Goal: Task Accomplishment & Management: Complete application form

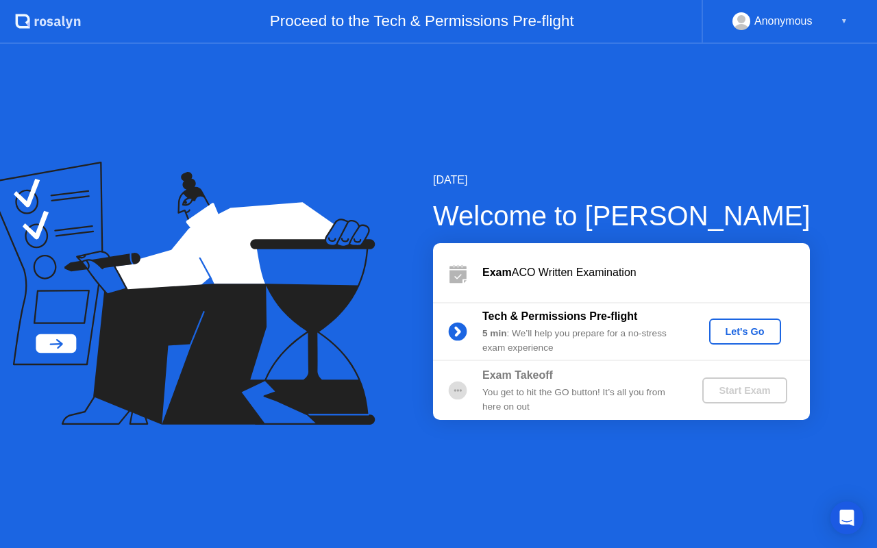
click at [752, 336] on div "Let's Go" at bounding box center [745, 331] width 61 height 11
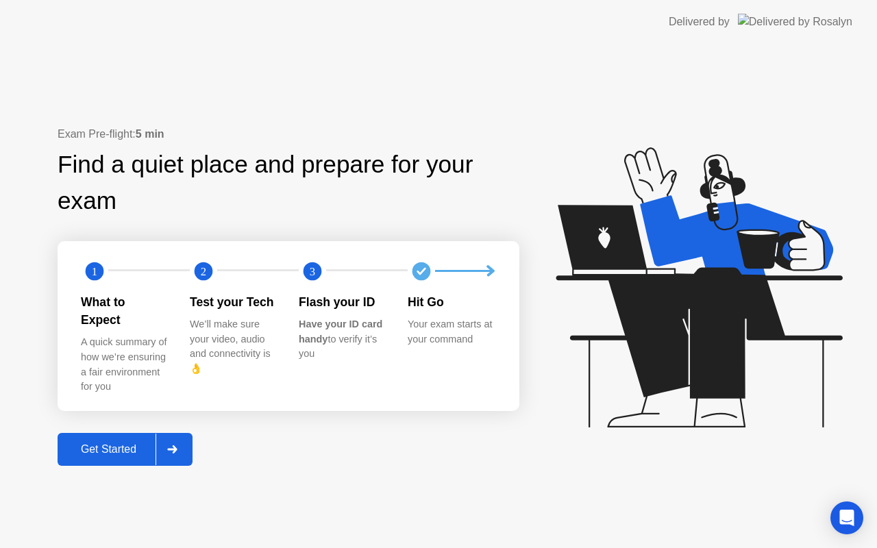
click at [132, 443] on div "Get Started" at bounding box center [109, 449] width 94 height 12
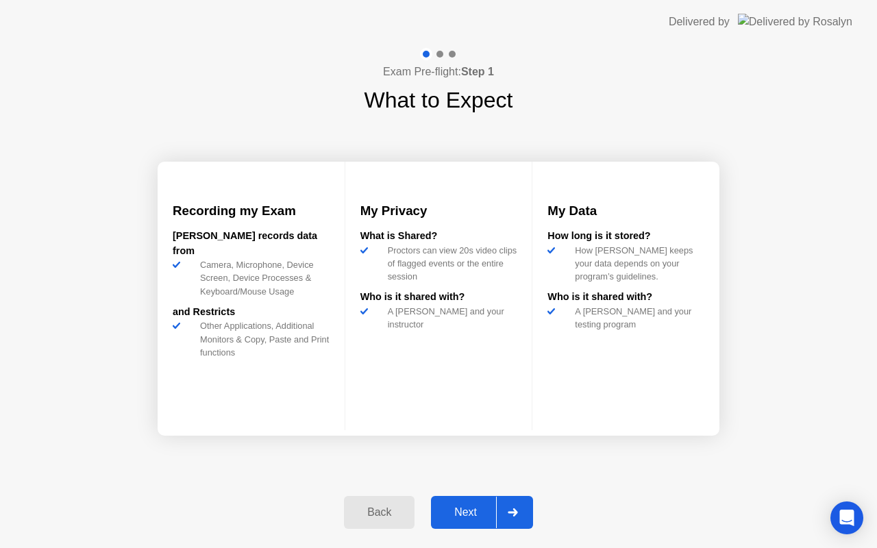
click at [467, 519] on div "Next" at bounding box center [465, 512] width 61 height 12
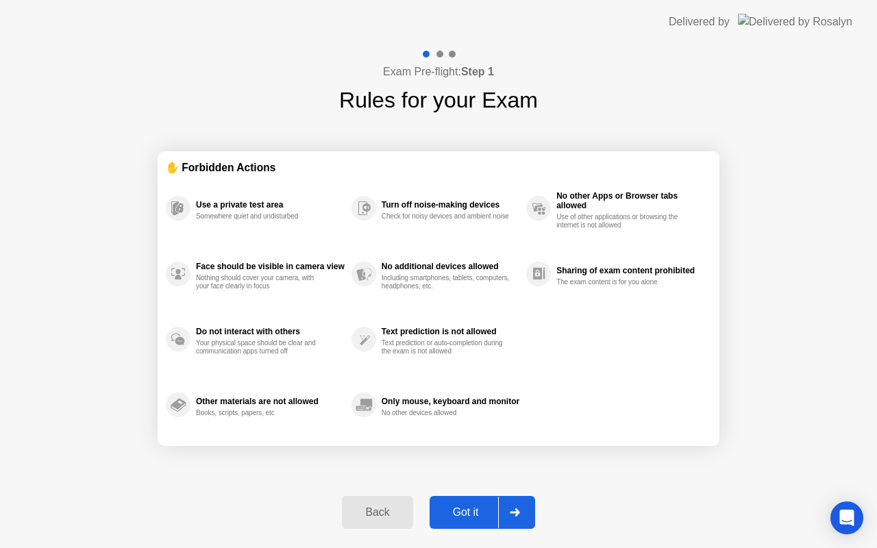
click at [467, 519] on div "Got it" at bounding box center [466, 512] width 64 height 12
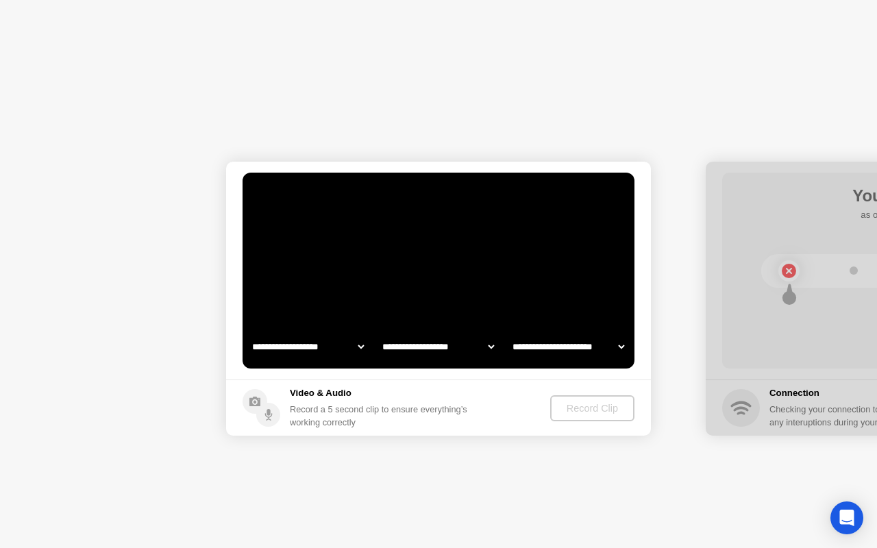
select select "**********"
select select "*******"
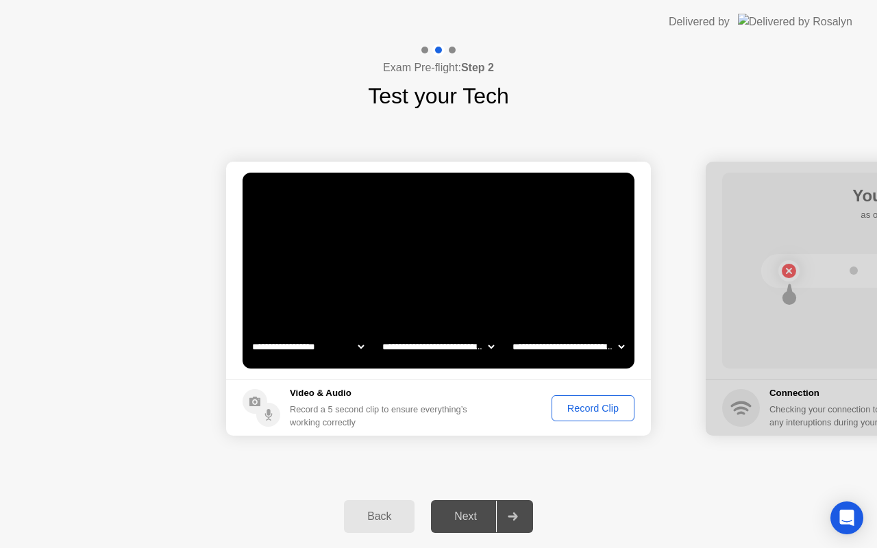
click at [467, 520] on div "Next" at bounding box center [465, 516] width 61 height 12
click at [581, 406] on div "Record Clip" at bounding box center [592, 408] width 73 height 11
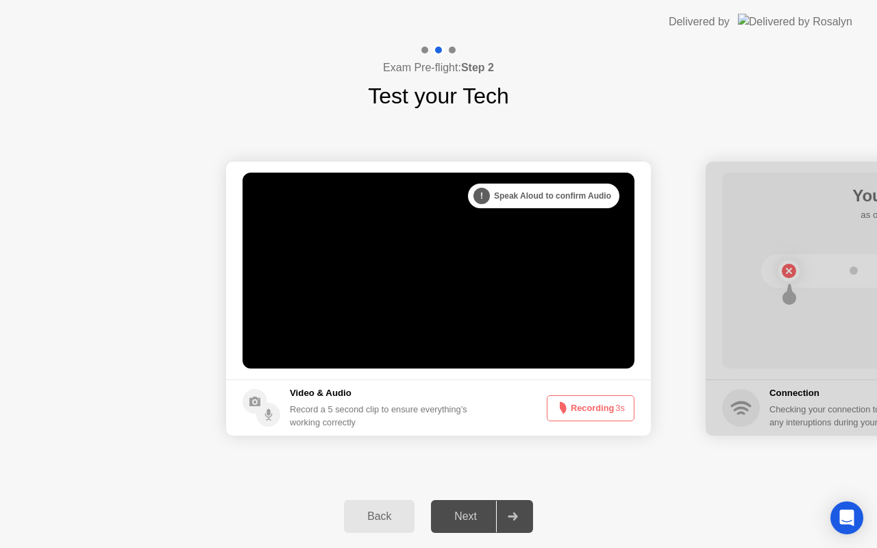
click at [581, 406] on button "Recording 3s" at bounding box center [591, 408] width 88 height 26
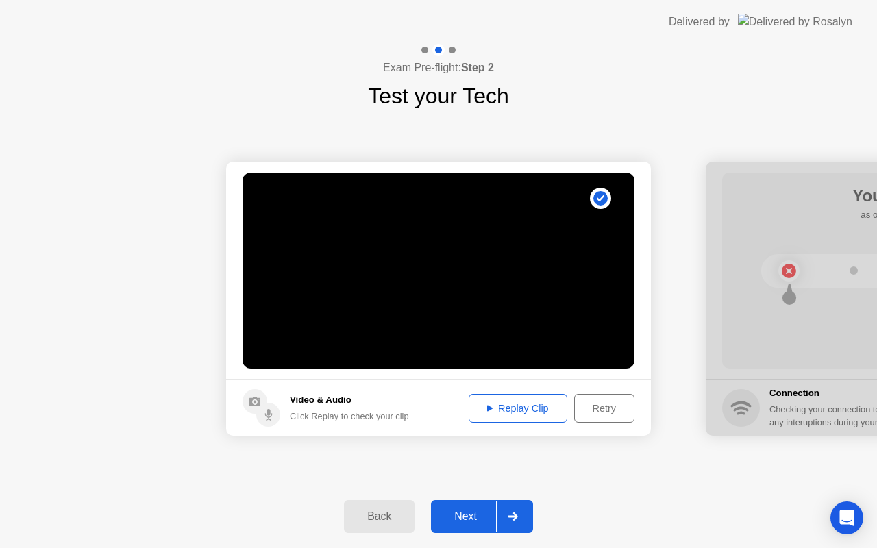
click at [503, 403] on div "Replay Clip" at bounding box center [517, 408] width 89 height 11
click at [607, 403] on div "Retry" at bounding box center [604, 408] width 51 height 11
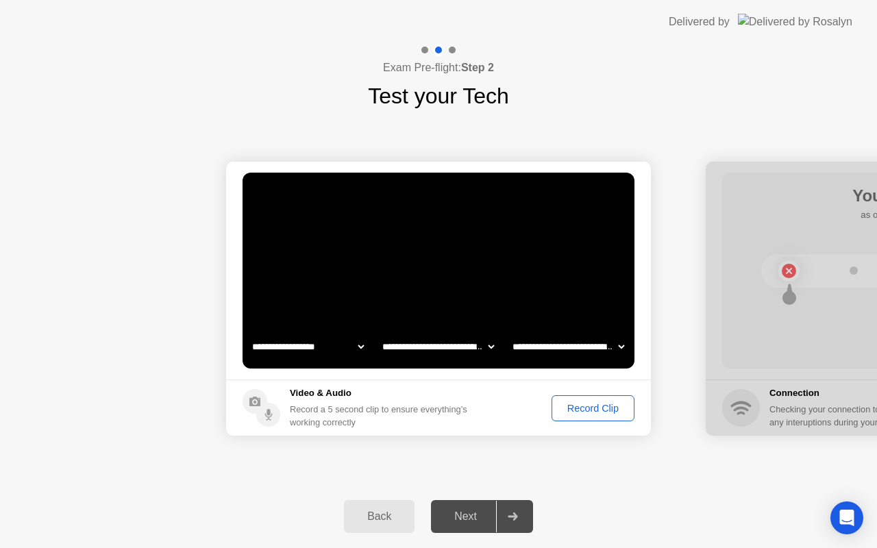
click at [588, 408] on div "Record Clip" at bounding box center [592, 408] width 73 height 11
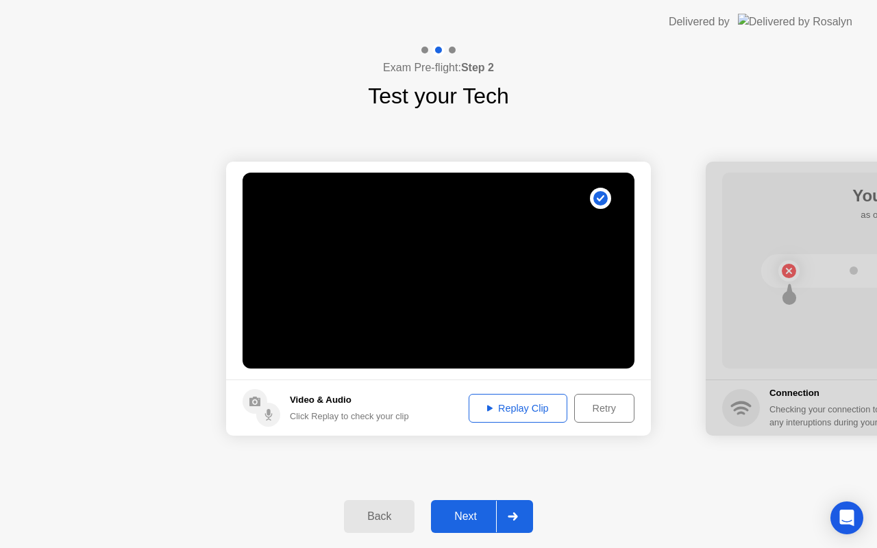
click at [510, 405] on div "Replay Clip" at bounding box center [517, 408] width 89 height 11
click at [464, 523] on div "Next" at bounding box center [465, 516] width 61 height 12
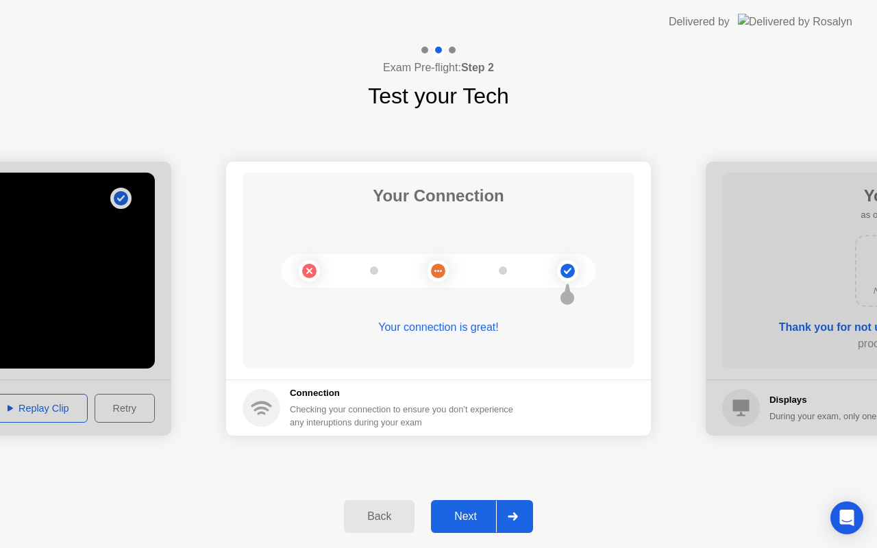
click at [464, 523] on div "Next" at bounding box center [465, 516] width 61 height 12
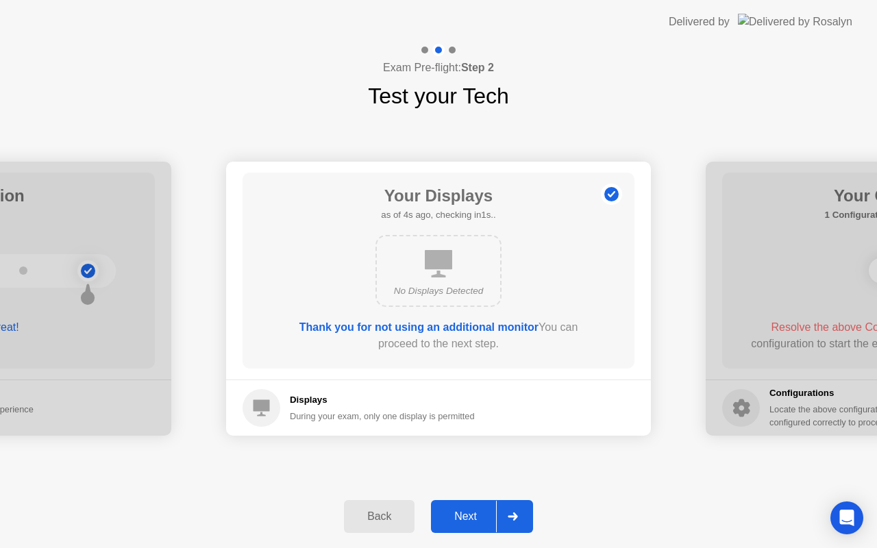
click at [464, 523] on div "Next" at bounding box center [465, 516] width 61 height 12
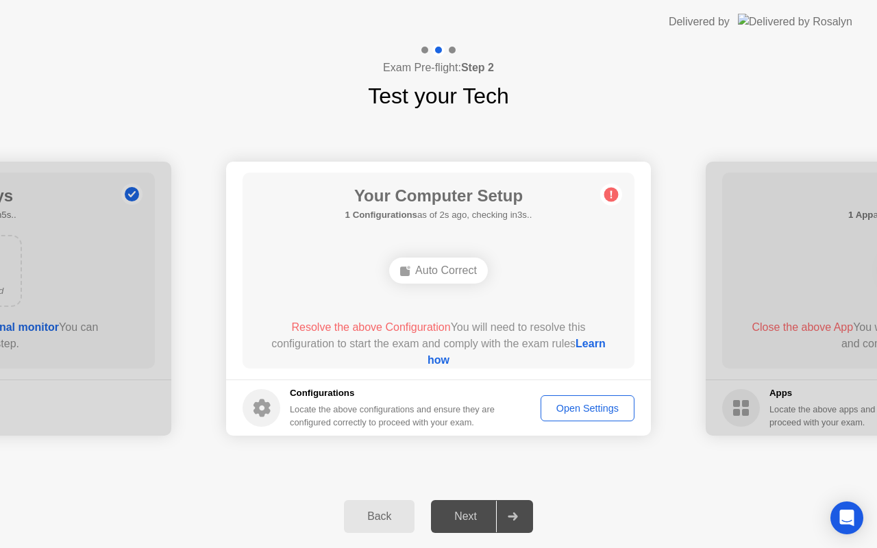
click at [432, 271] on div "Auto Correct" at bounding box center [438, 271] width 99 height 26
click at [585, 416] on button "Open Settings" at bounding box center [588, 408] width 94 height 26
click at [427, 360] on link "Learn how" at bounding box center [516, 352] width 178 height 28
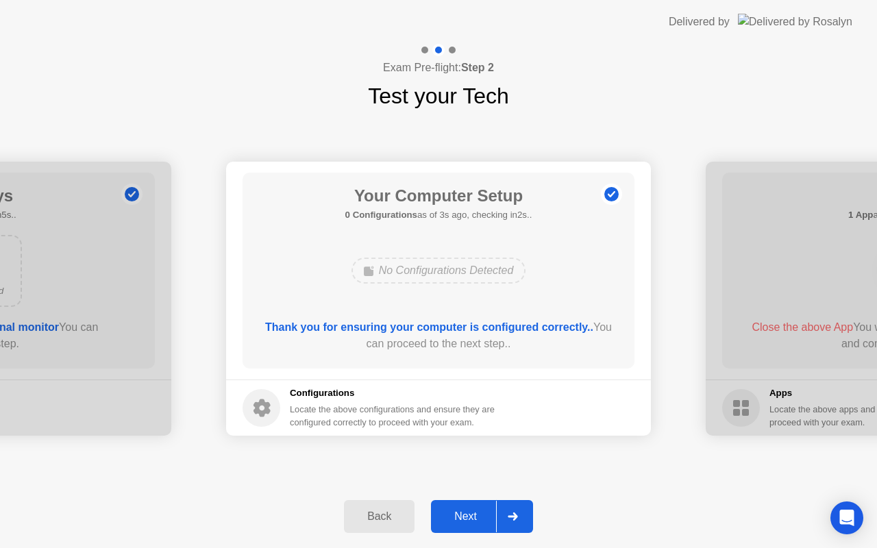
click at [477, 517] on div "Next" at bounding box center [465, 516] width 61 height 12
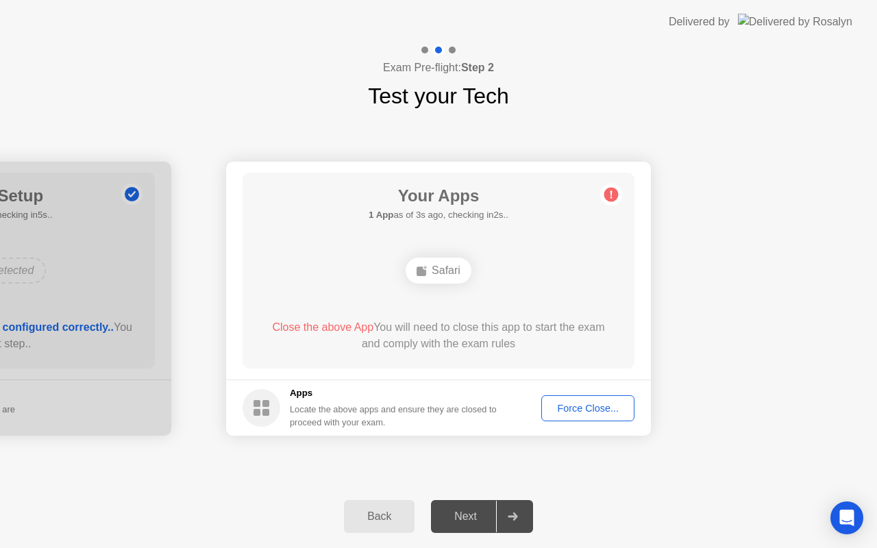
click at [575, 404] on div "Force Close..." at bounding box center [588, 408] width 84 height 11
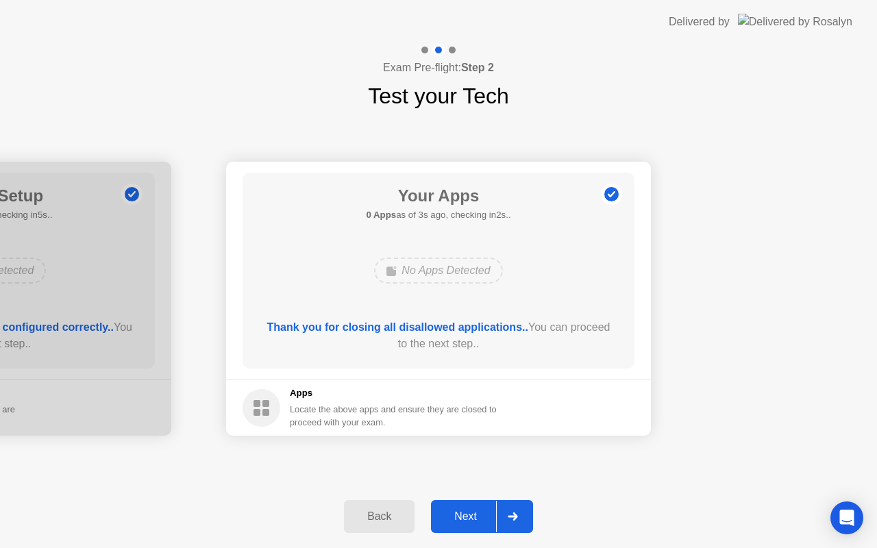
click at [470, 523] on div "Next" at bounding box center [465, 516] width 61 height 12
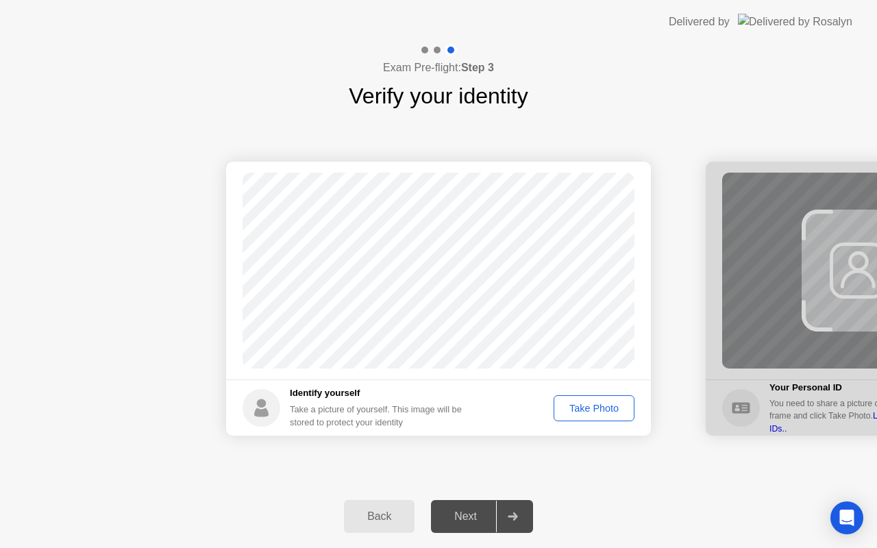
click at [586, 409] on div "Take Photo" at bounding box center [593, 408] width 71 height 11
click at [604, 408] on div "Retake" at bounding box center [602, 408] width 53 height 11
click at [604, 408] on div "Take Photo" at bounding box center [593, 408] width 71 height 11
click at [604, 408] on div "Retake" at bounding box center [602, 408] width 53 height 11
click at [604, 408] on div "Take Photo" at bounding box center [593, 408] width 71 height 11
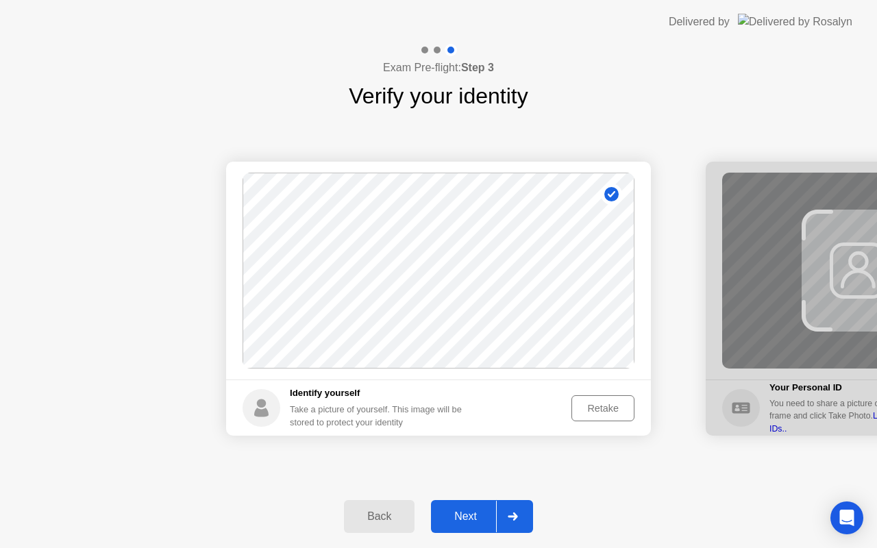
click at [460, 514] on div "Next" at bounding box center [465, 516] width 61 height 12
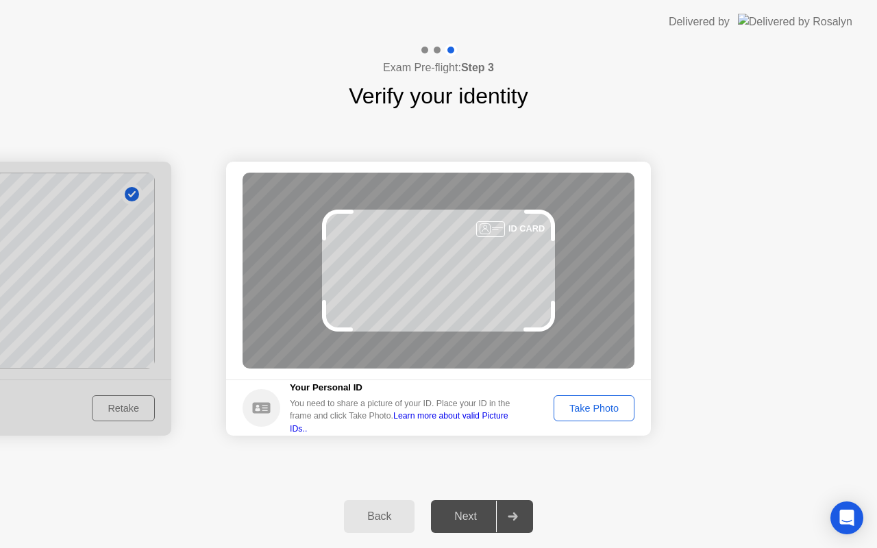
click at [605, 404] on div "Take Photo" at bounding box center [593, 408] width 71 height 11
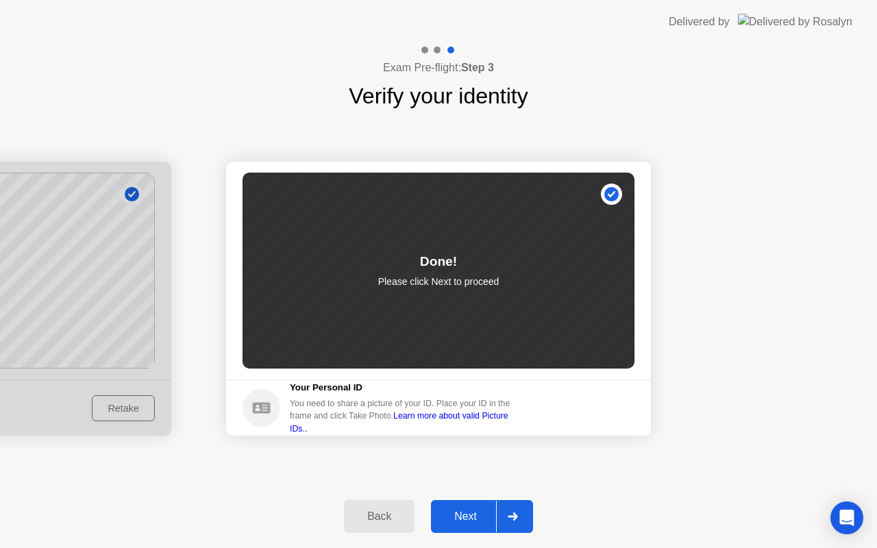
click at [451, 523] on div "Next" at bounding box center [465, 516] width 61 height 12
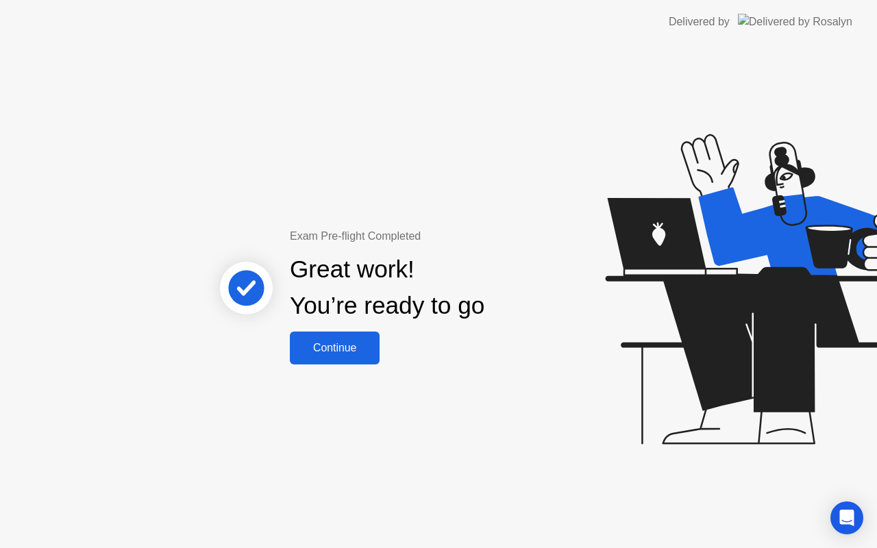
click at [337, 353] on div "Continue" at bounding box center [335, 348] width 82 height 12
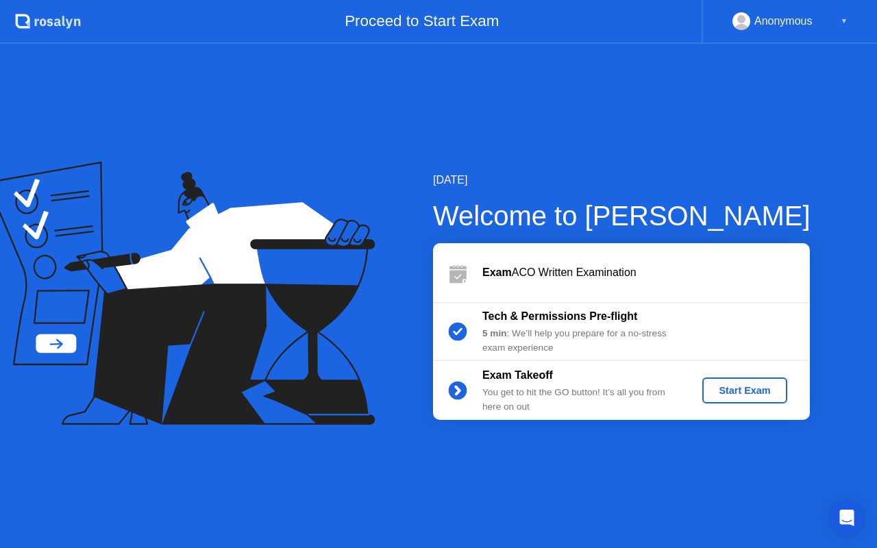
click at [752, 388] on div "Start Exam" at bounding box center [744, 390] width 73 height 11
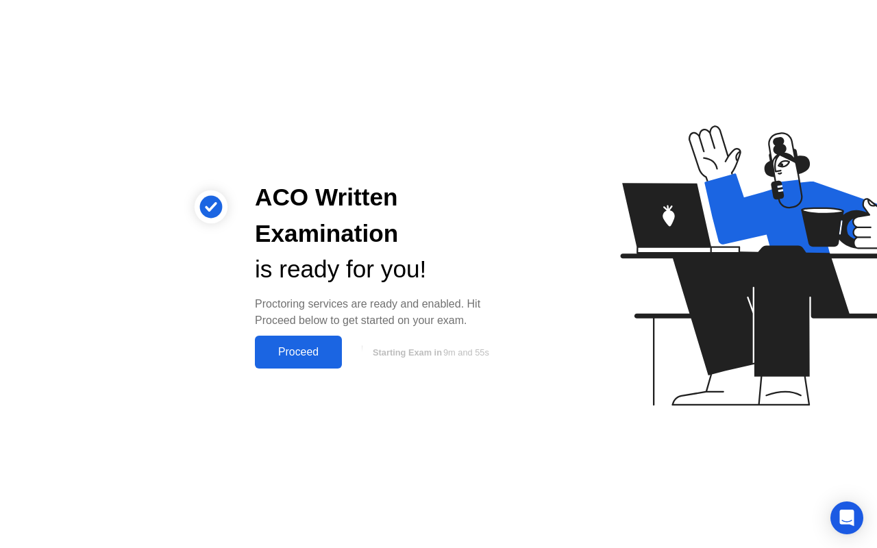
click at [295, 348] on div "Proceed" at bounding box center [298, 352] width 79 height 12
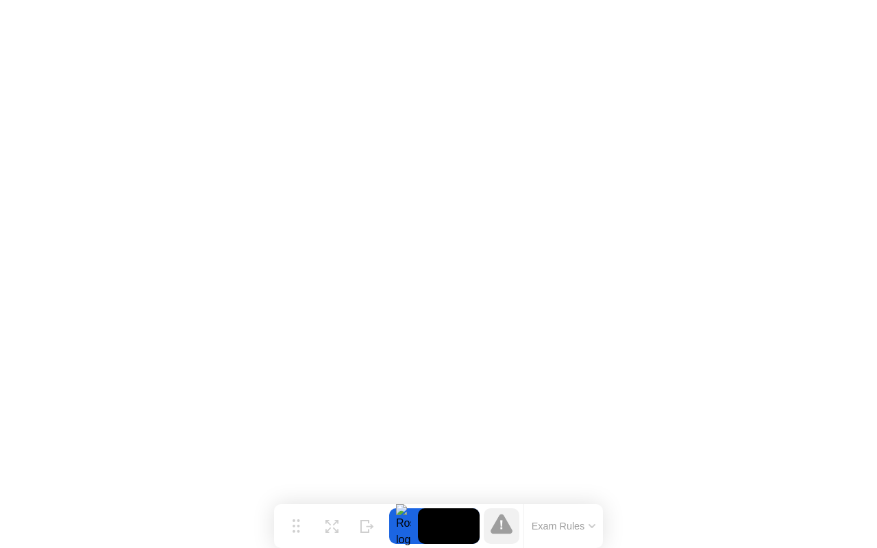
click at [567, 520] on button "Exam Rules" at bounding box center [563, 526] width 73 height 12
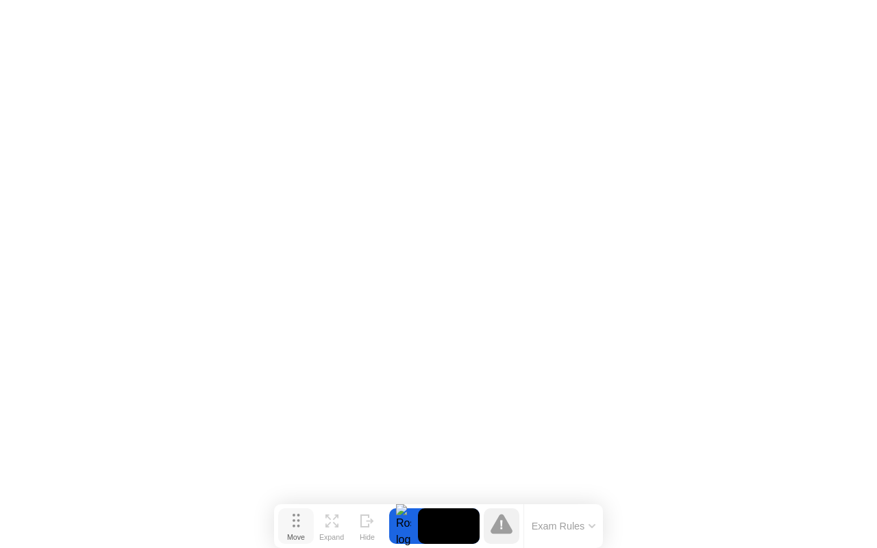
click at [293, 525] on circle at bounding box center [294, 526] width 3 height 3
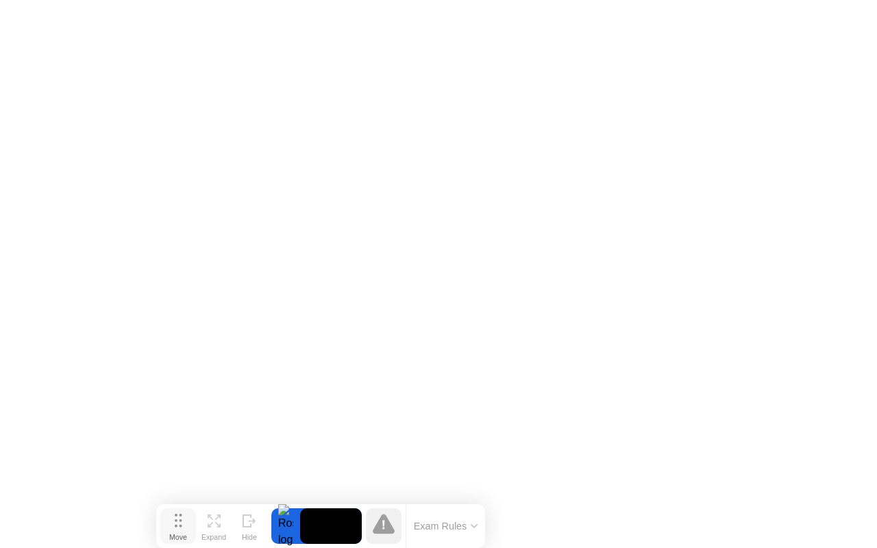
drag, startPoint x: 293, startPoint y: 525, endPoint x: 173, endPoint y: 527, distance: 119.9
click at [175, 527] on circle at bounding box center [176, 526] width 3 height 3
click at [171, 524] on icon at bounding box center [174, 518] width 8 height 14
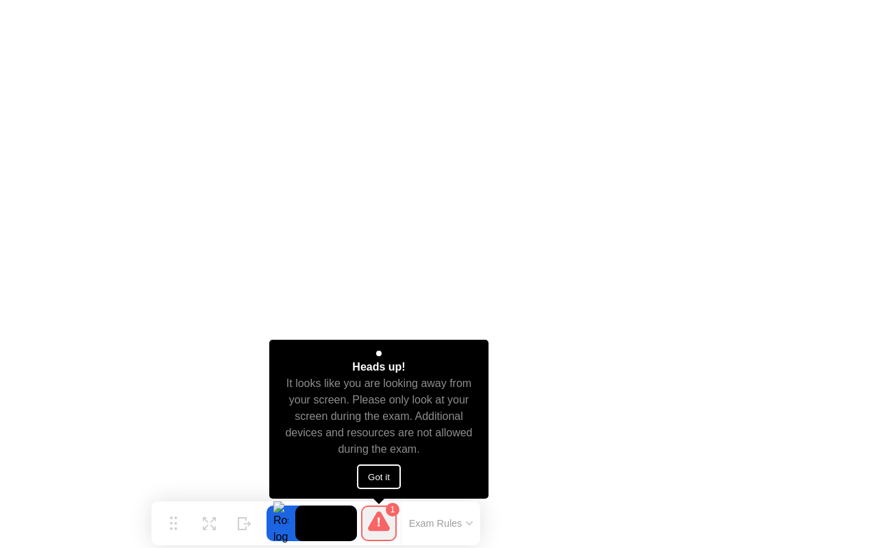
click at [386, 472] on button "Got it" at bounding box center [379, 476] width 44 height 25
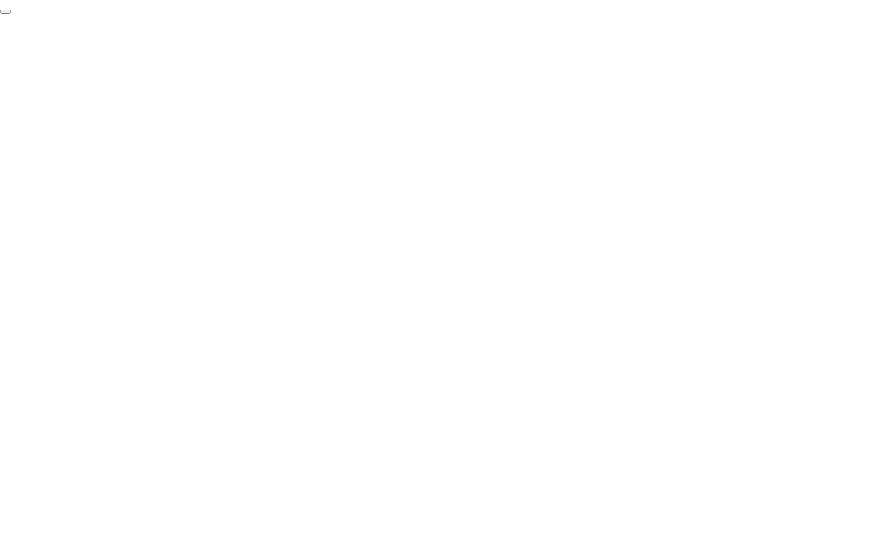
click div "End Proctoring Session"
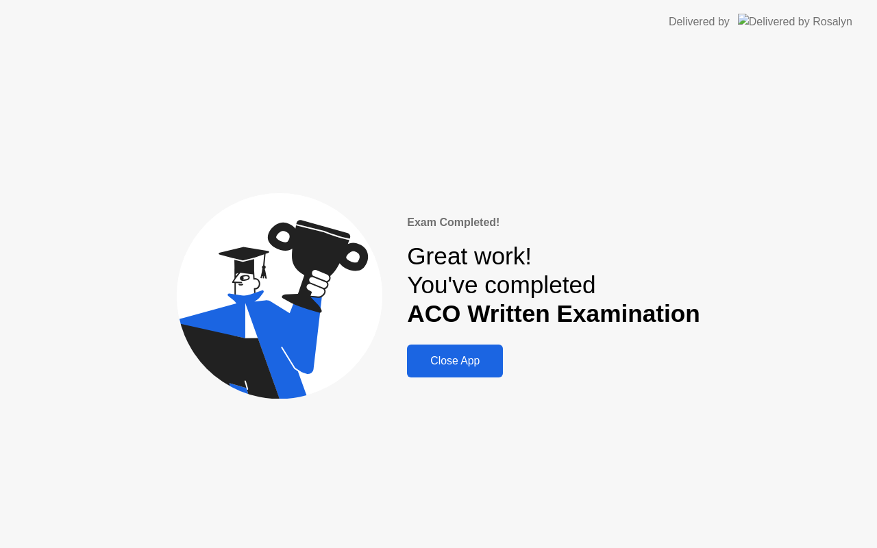
drag, startPoint x: 806, startPoint y: 485, endPoint x: 461, endPoint y: 363, distance: 365.5
click at [461, 363] on div "Close App" at bounding box center [455, 361] width 88 height 12
